Goal: Transaction & Acquisition: Download file/media

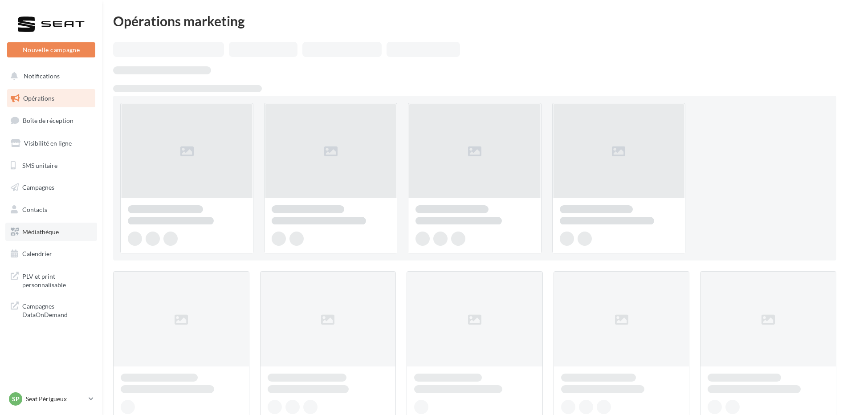
click at [42, 233] on span "Médiathèque" at bounding box center [40, 232] width 37 height 8
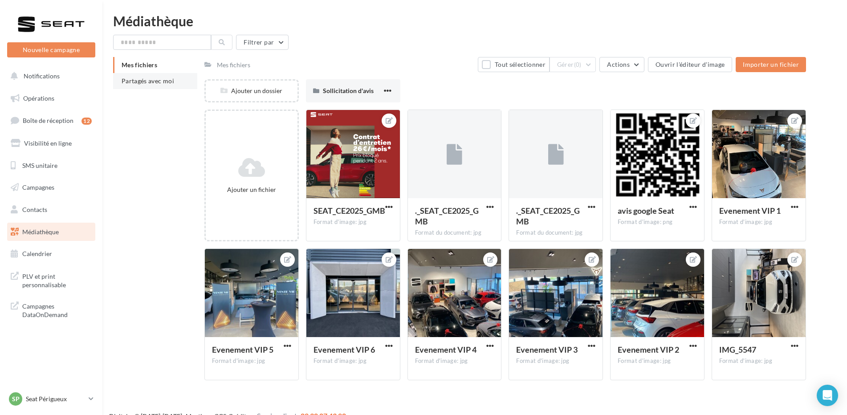
click at [143, 81] on span "Partagés avec moi" at bounding box center [148, 81] width 53 height 8
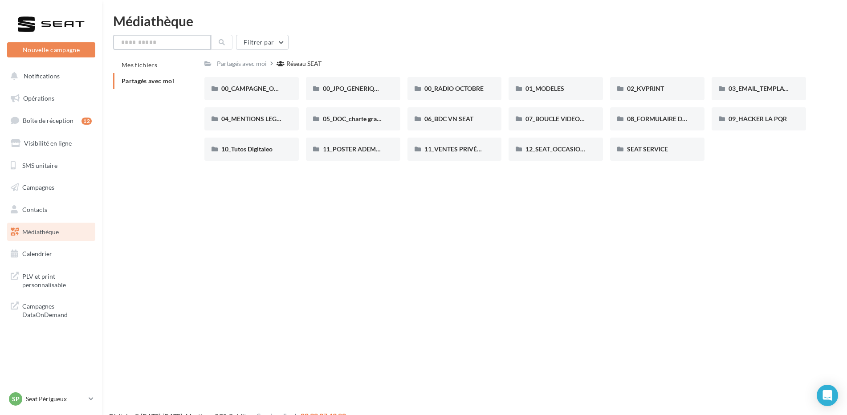
click at [149, 38] on input "text" at bounding box center [162, 42] width 98 height 15
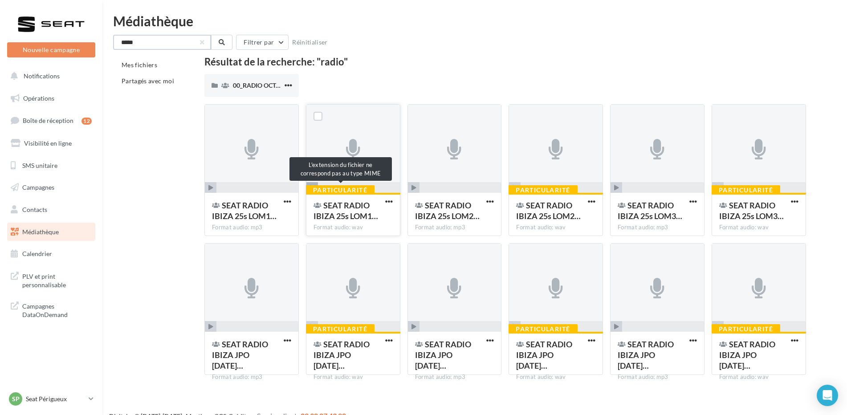
type input "*****"
click at [309, 186] on div "Particularité" at bounding box center [340, 190] width 69 height 10
click at [313, 184] on span "button" at bounding box center [312, 188] width 12 height 12
click at [207, 187] on span "button" at bounding box center [211, 188] width 12 height 12
click at [414, 187] on icon "button" at bounding box center [413, 187] width 5 height 5
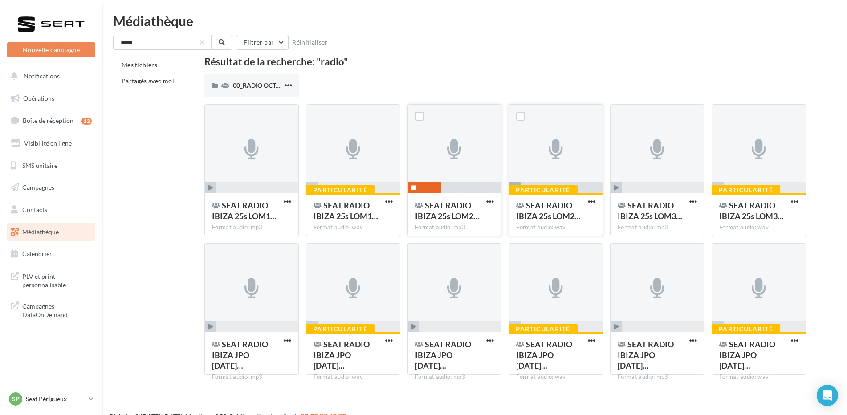
click at [516, 183] on span "button" at bounding box center [515, 188] width 12 height 12
click at [287, 203] on span "button" at bounding box center [288, 202] width 8 height 8
click at [245, 221] on button "Télécharger" at bounding box center [248, 219] width 89 height 23
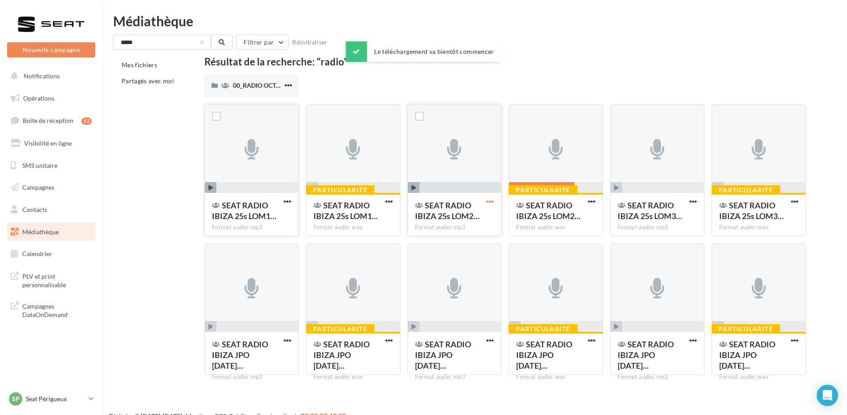
click at [491, 203] on span "button" at bounding box center [490, 202] width 8 height 8
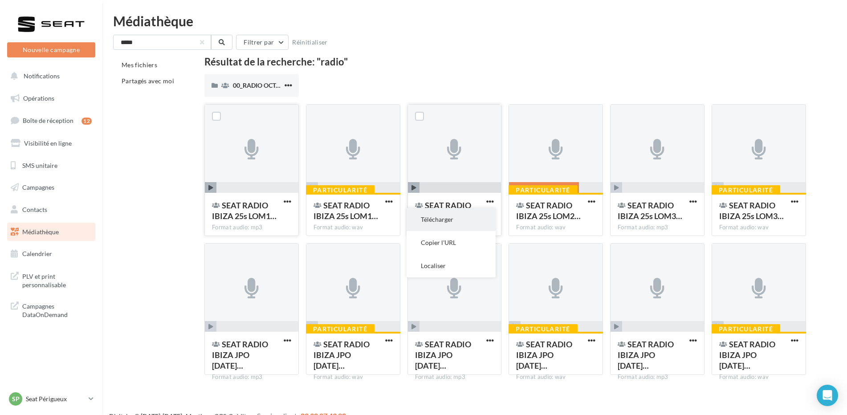
click at [438, 219] on button "Télécharger" at bounding box center [450, 219] width 89 height 23
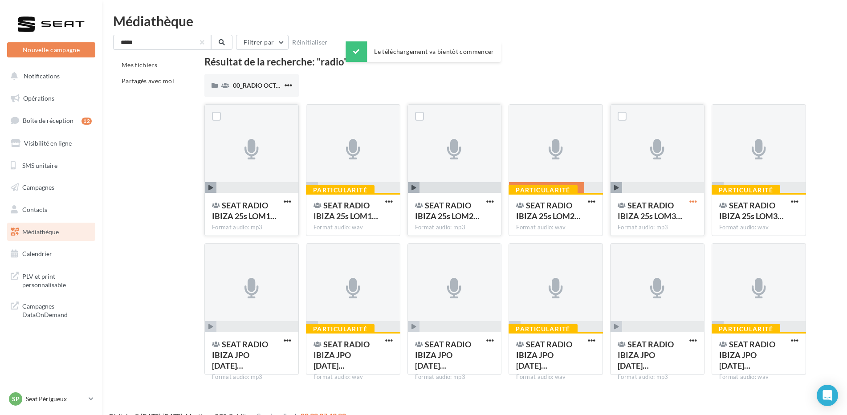
click at [691, 201] on span "button" at bounding box center [693, 202] width 8 height 8
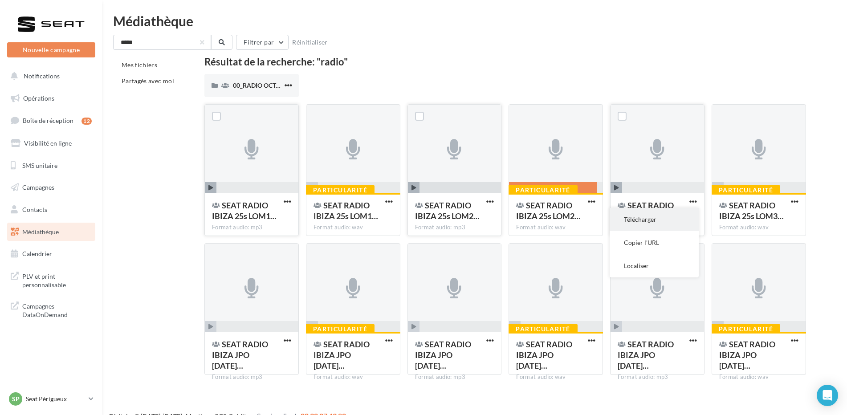
click at [638, 217] on button "Télécharger" at bounding box center [653, 219] width 89 height 23
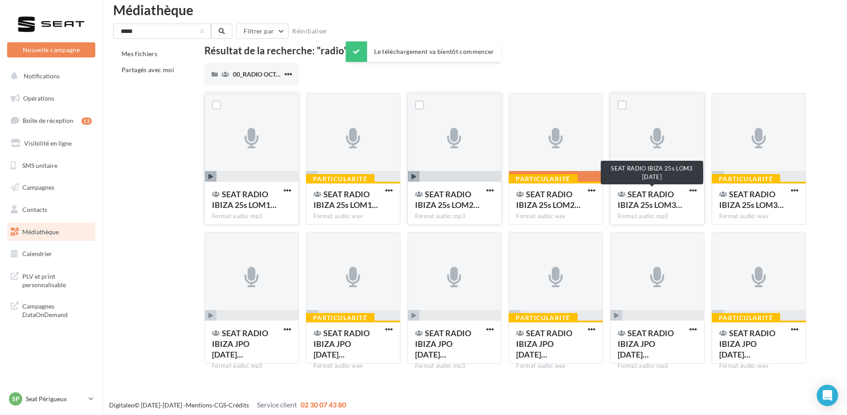
scroll to position [14, 0]
